Goal: Navigation & Orientation: Find specific page/section

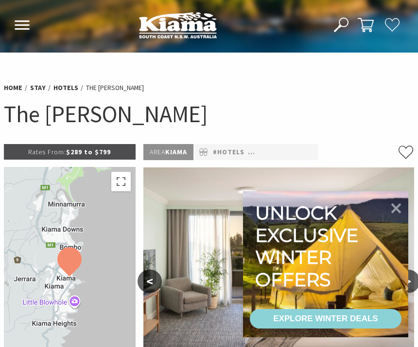
click at [394, 207] on icon at bounding box center [396, 208] width 20 height 20
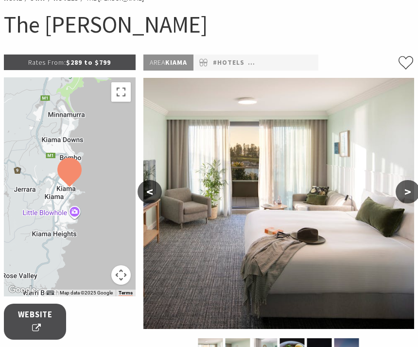
scroll to position [90, 0]
click at [409, 193] on button ">" at bounding box center [408, 191] width 24 height 23
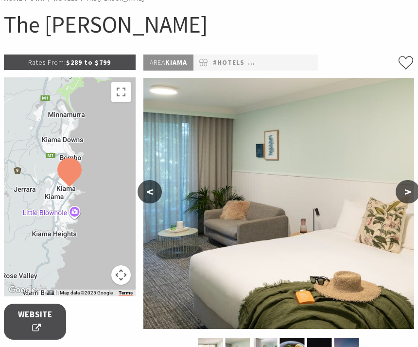
click at [411, 191] on button ">" at bounding box center [408, 191] width 24 height 23
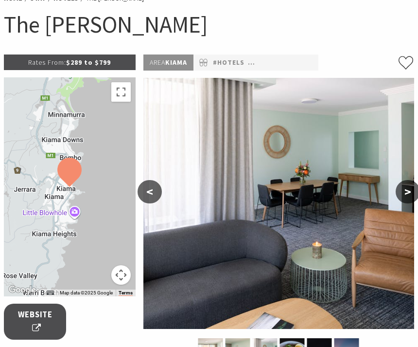
click at [407, 191] on button ">" at bounding box center [408, 191] width 24 height 23
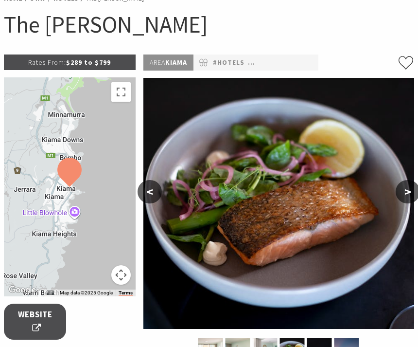
click at [408, 190] on button ">" at bounding box center [408, 191] width 24 height 23
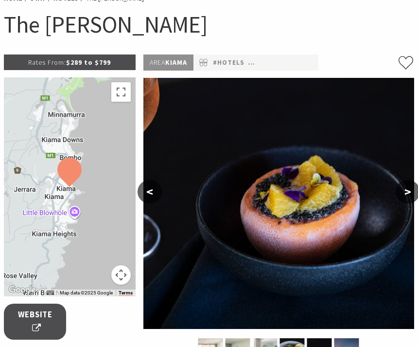
click at [406, 192] on button ">" at bounding box center [408, 191] width 24 height 23
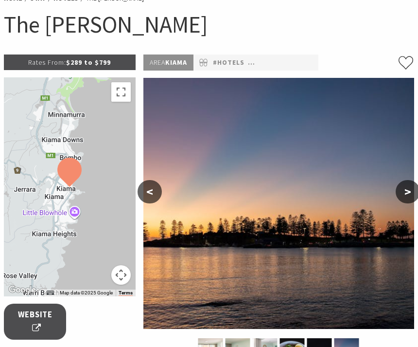
click at [409, 191] on button ">" at bounding box center [408, 191] width 24 height 23
click at [407, 193] on button ">" at bounding box center [408, 191] width 24 height 23
click at [407, 194] on button ">" at bounding box center [408, 191] width 24 height 23
click at [410, 196] on button ">" at bounding box center [408, 191] width 24 height 23
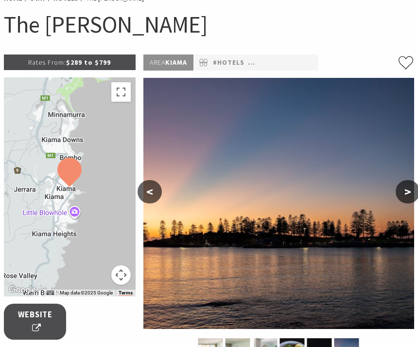
click at [412, 192] on button ">" at bounding box center [408, 191] width 24 height 23
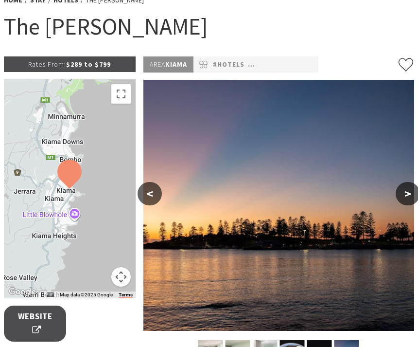
scroll to position [87, 0]
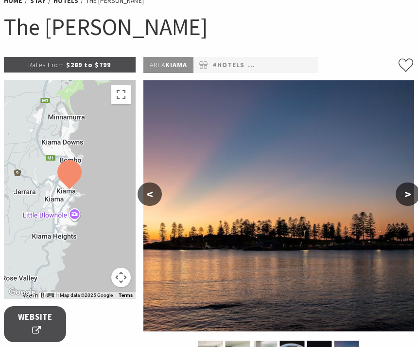
click at [144, 203] on button "<" at bounding box center [150, 193] width 24 height 23
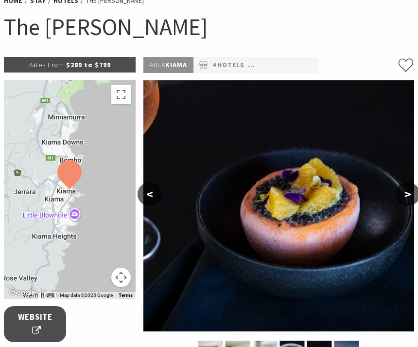
click at [412, 201] on button ">" at bounding box center [408, 193] width 24 height 23
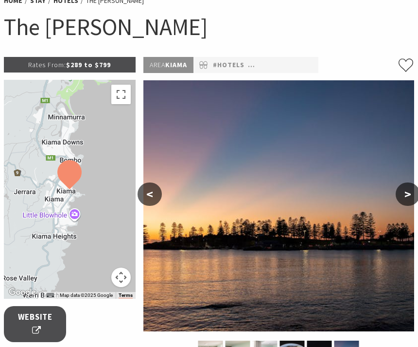
click at [401, 198] on button ">" at bounding box center [408, 193] width 24 height 23
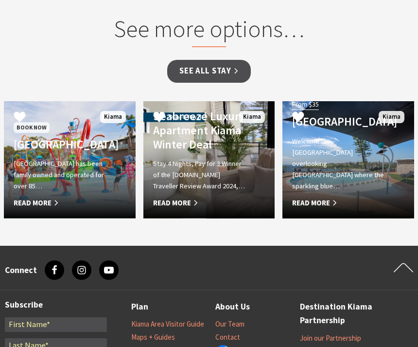
scroll to position [892, 0]
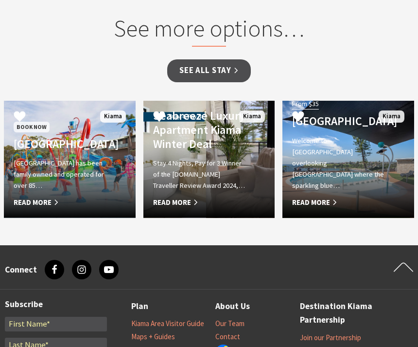
click at [185, 197] on span "Read More" at bounding box center [199, 203] width 92 height 12
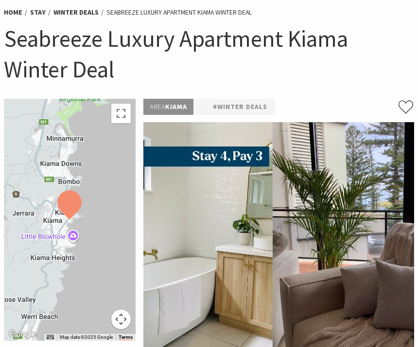
scroll to position [78, 0]
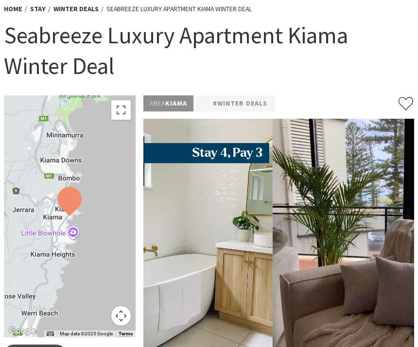
click at [376, 253] on img at bounding box center [278, 244] width 271 height 251
click at [375, 251] on img at bounding box center [278, 244] width 271 height 251
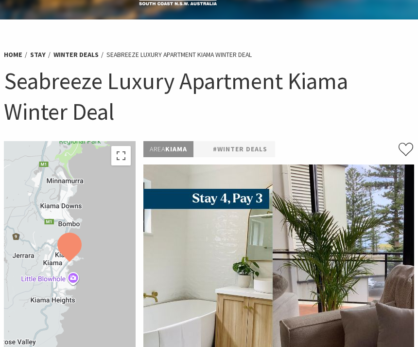
scroll to position [0, 0]
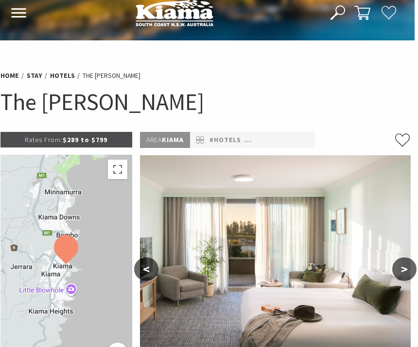
scroll to position [0, 2]
